Goal: Transaction & Acquisition: Purchase product/service

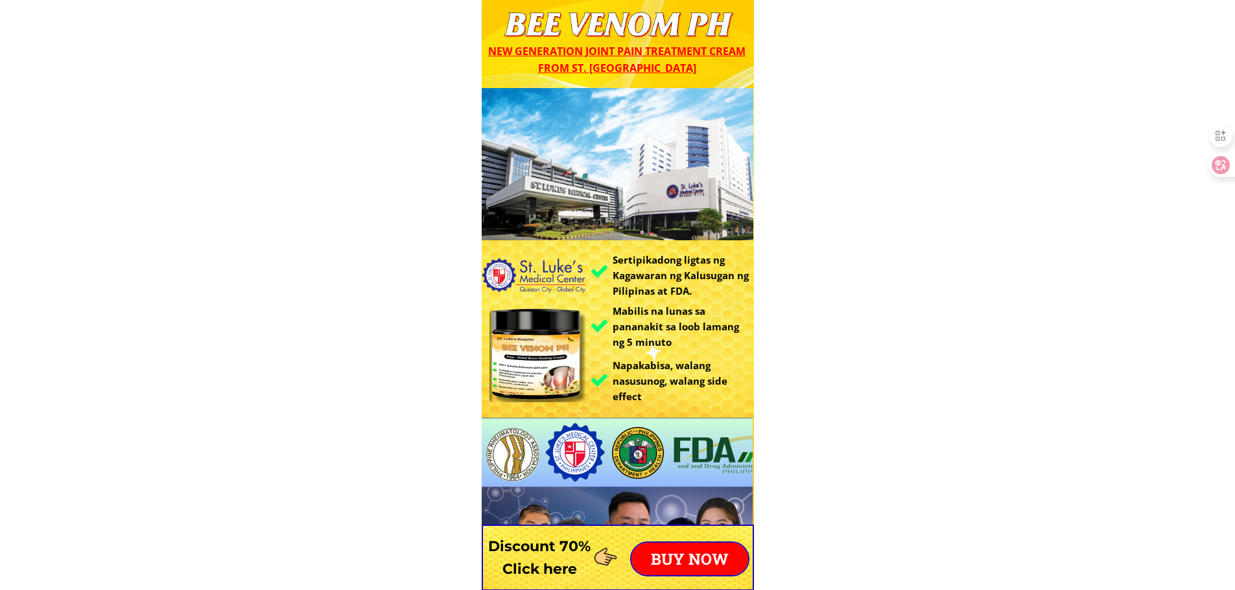
click at [703, 563] on p "BUY NOW" at bounding box center [689, 559] width 117 height 32
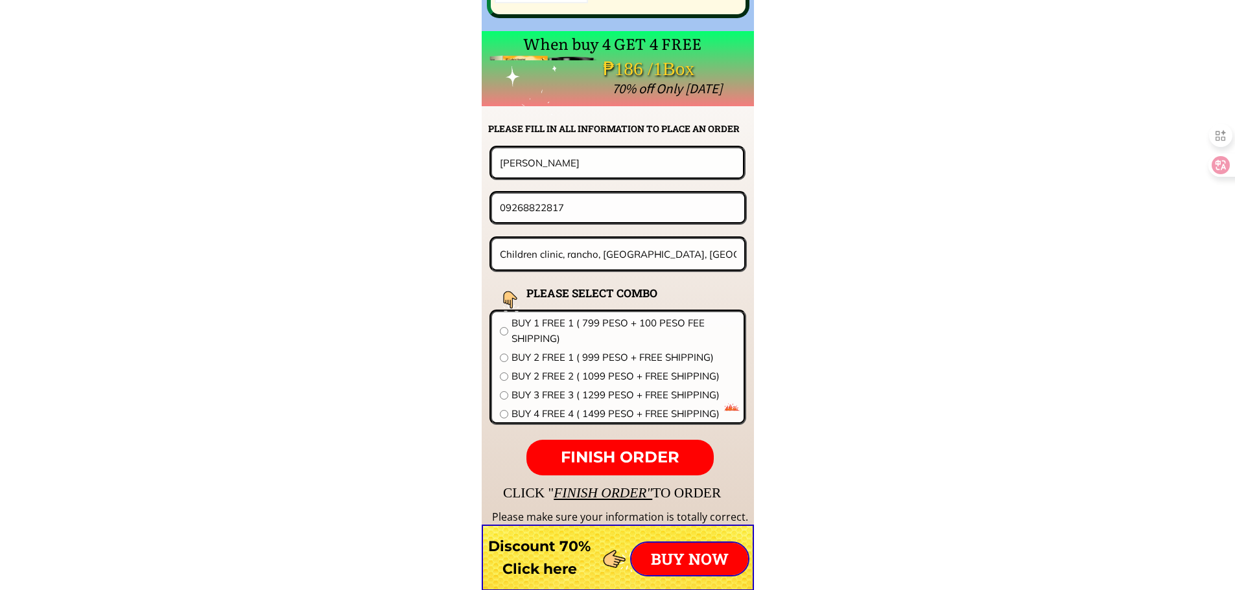
scroll to position [10170, 0]
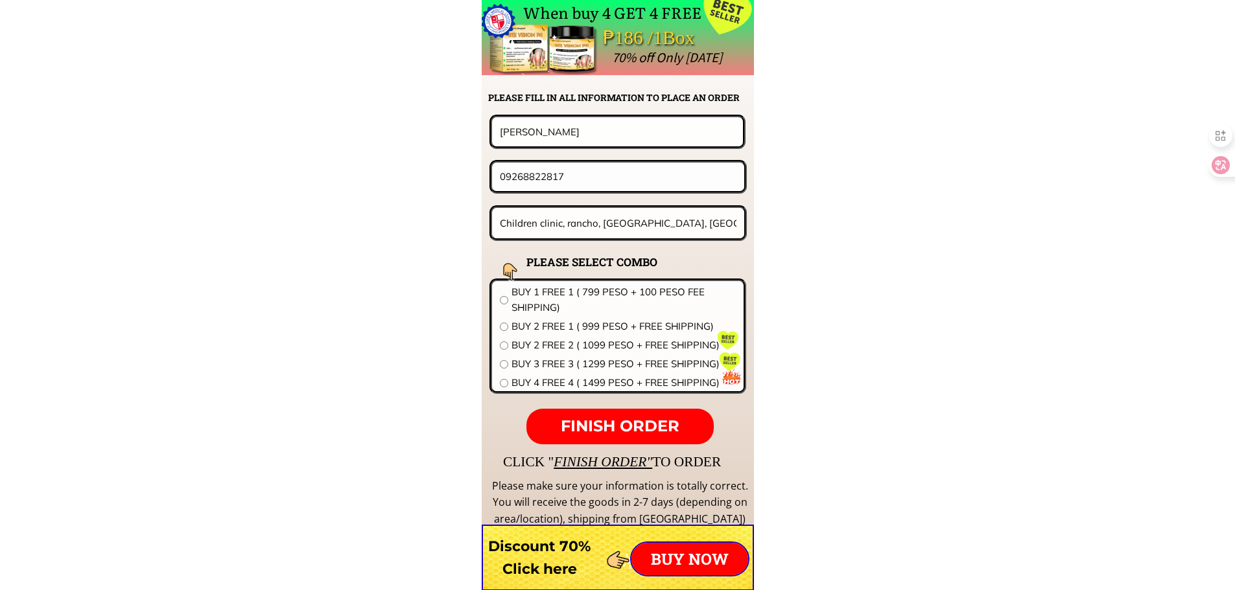
drag, startPoint x: 645, startPoint y: 140, endPoint x: 320, endPoint y: 127, distance: 325.6
paste input "[PERSON_NAME]"
type input "[PERSON_NAME]"
drag, startPoint x: 596, startPoint y: 175, endPoint x: 371, endPoint y: 173, distance: 224.9
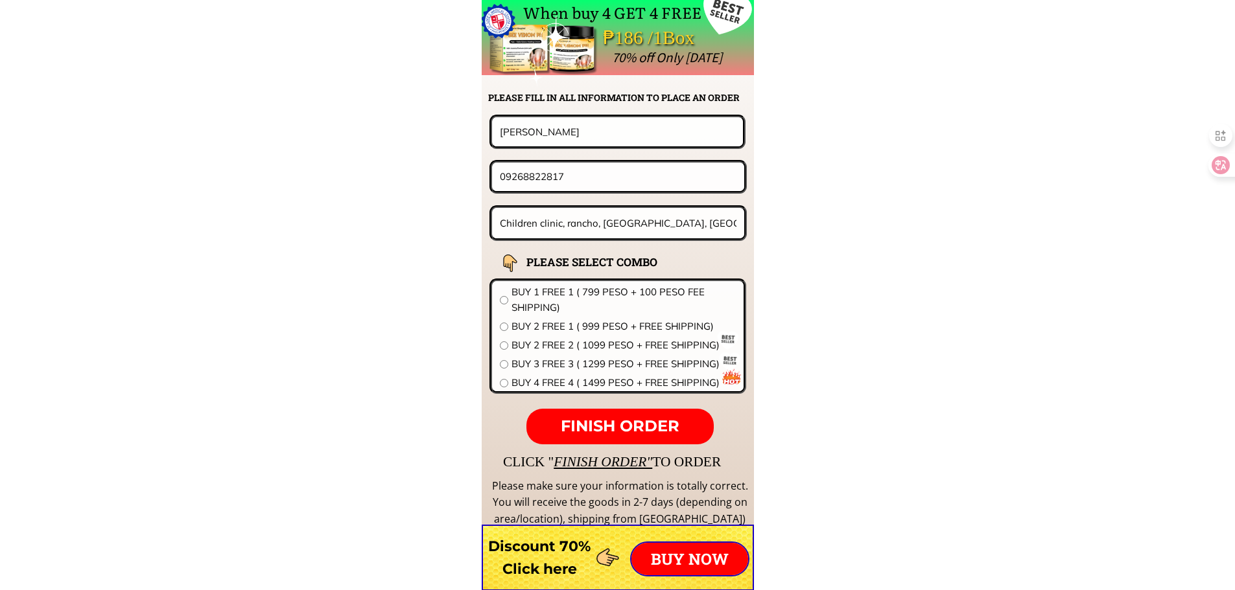
paste input "851715061"
type input "09851715061"
click at [584, 233] on input "Children clinic, rancho, [GEOGRAPHIC_DATA], [GEOGRAPHIC_DATA]" at bounding box center [618, 223] width 244 height 30
paste input "Sune gumamila barangay [PERSON_NAME][GEOGRAPHIC_DATA]"
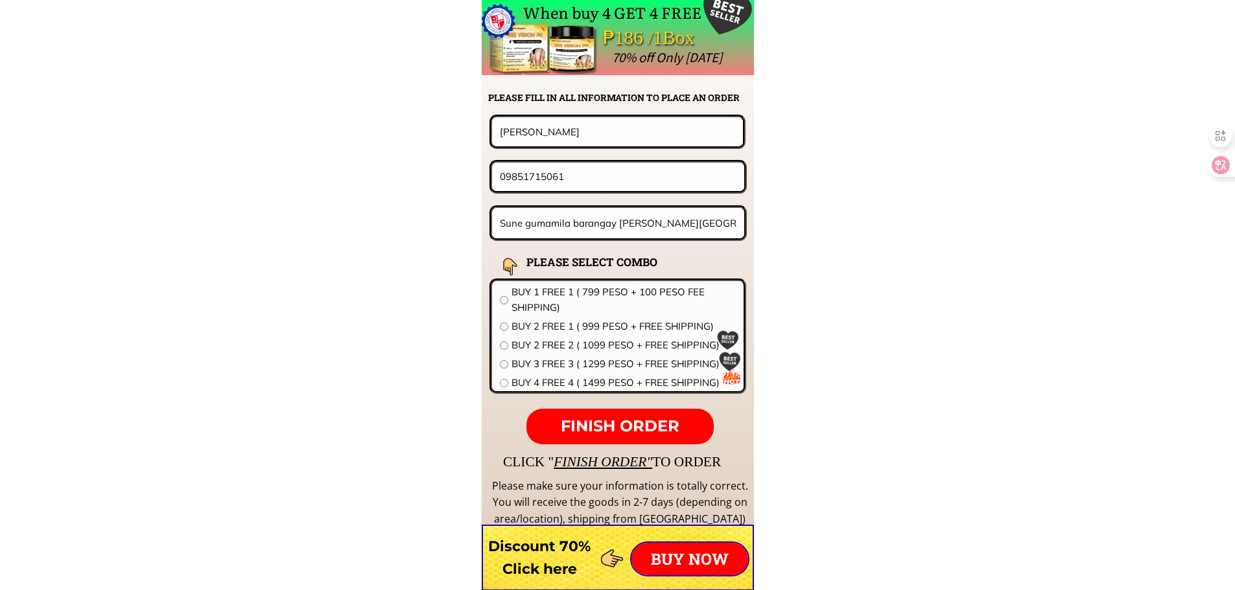
type input "Sune gumamila barangay [PERSON_NAME][GEOGRAPHIC_DATA]"
click at [559, 301] on span "BUY 1 FREE 1 ( 799 PESO + 100 PESO FEE SHIPPING)" at bounding box center [623, 300] width 224 height 31
radio input "true"
click at [600, 422] on span "FINISH ORDER" at bounding box center [620, 426] width 119 height 19
